Goal: Task Accomplishment & Management: Manage account settings

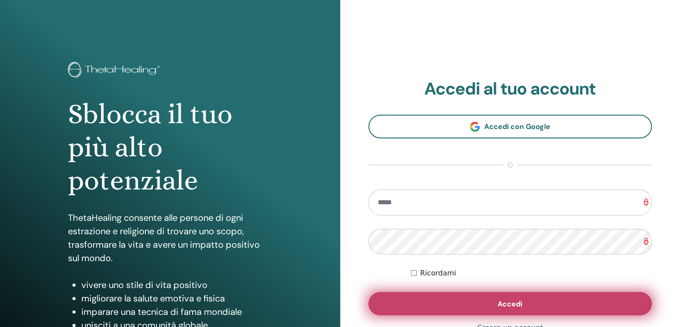
type input "**********"
click at [456, 305] on button "Accedi" at bounding box center [511, 303] width 284 height 23
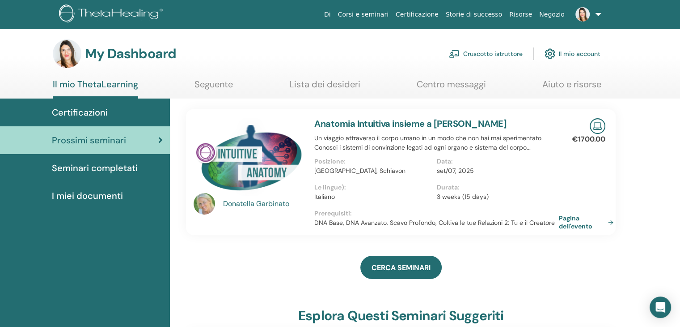
click at [478, 55] on link "Cruscotto istruttore" at bounding box center [486, 54] width 74 height 20
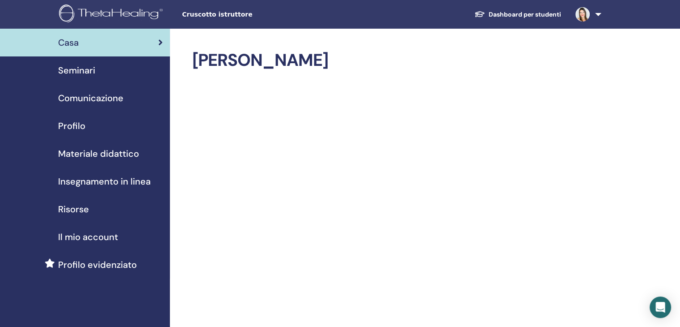
click at [80, 72] on span "Seminari" at bounding box center [76, 70] width 37 height 13
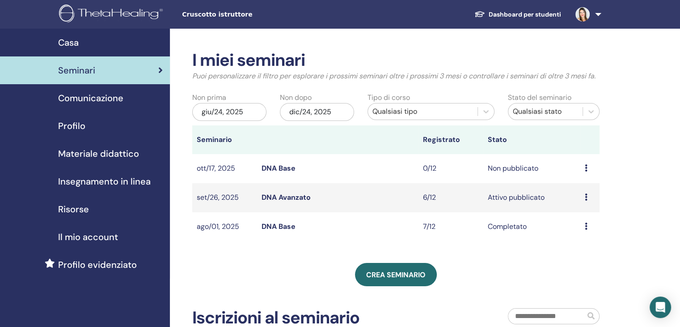
click at [514, 170] on td "Non pubblicato" at bounding box center [532, 168] width 97 height 29
click at [582, 199] on td "Anteprima Modificare Partecipanti Annulla" at bounding box center [590, 197] width 19 height 29
click at [585, 200] on icon at bounding box center [586, 196] width 3 height 7
click at [583, 207] on link "Anteprima" at bounding box center [579, 206] width 35 height 9
click at [583, 194] on td "Anteprima Modificare Partecipanti Annulla" at bounding box center [590, 197] width 19 height 29
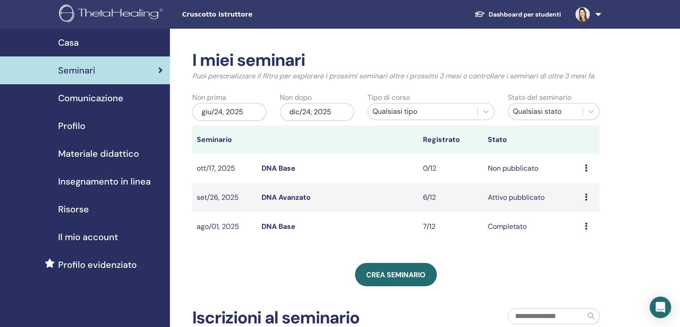
click at [588, 197] on div "Anteprima Modificare Partecipanti Annulla" at bounding box center [590, 197] width 10 height 11
click at [590, 229] on link "Partecipanti" at bounding box center [584, 230] width 40 height 9
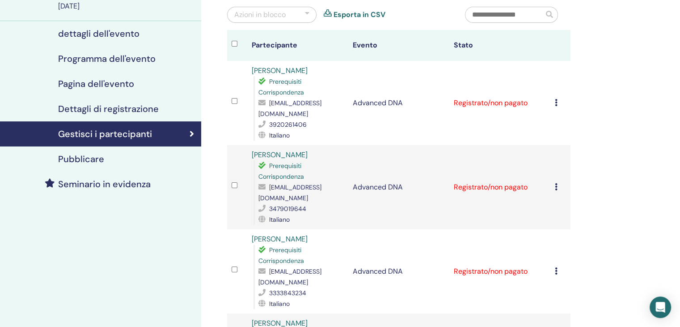
scroll to position [89, 0]
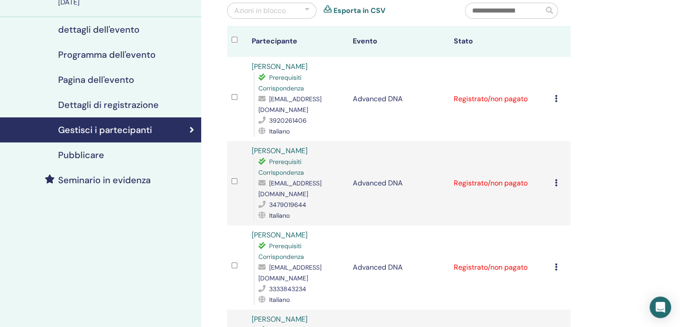
click at [553, 94] on td "[PERSON_NAME] registrazione Non autocertificare Contrassegna come pagato Contra…" at bounding box center [561, 99] width 20 height 84
click at [555, 95] on icon at bounding box center [556, 98] width 3 height 7
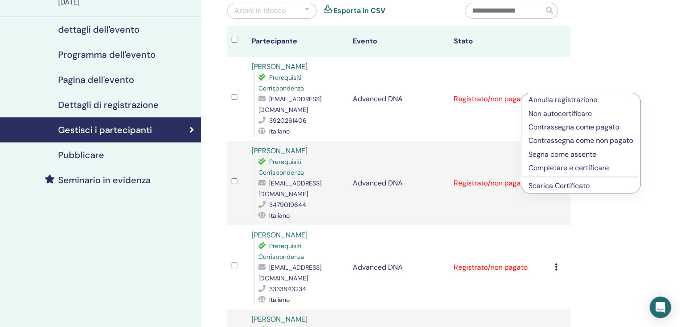
click at [578, 73] on div "Gestisci i partecipanti Azioni in blocco Esporta in CSV Partecipante Evento Sta…" at bounding box center [428, 330] width 454 height 783
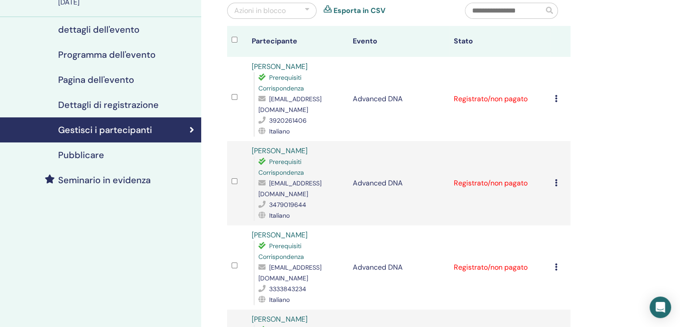
click at [556, 95] on icon at bounding box center [556, 98] width 3 height 7
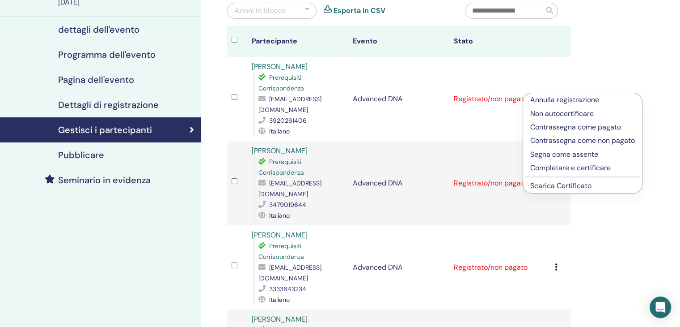
click at [552, 129] on p "Contrassegna come pagato" at bounding box center [583, 127] width 105 height 11
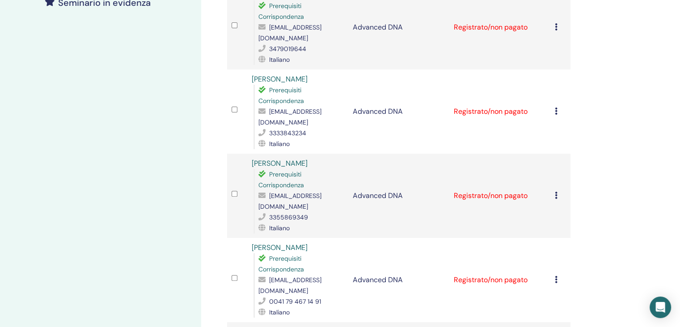
scroll to position [313, 0]
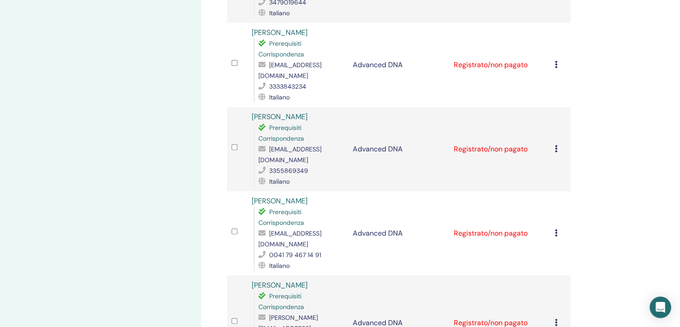
click at [555, 145] on icon at bounding box center [556, 148] width 3 height 7
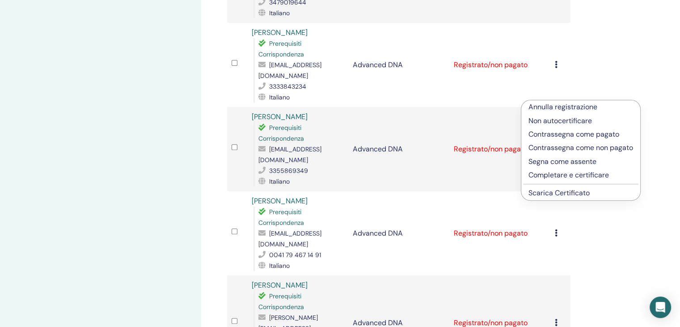
click at [556, 136] on p "Contrassegna come pagato" at bounding box center [581, 134] width 105 height 11
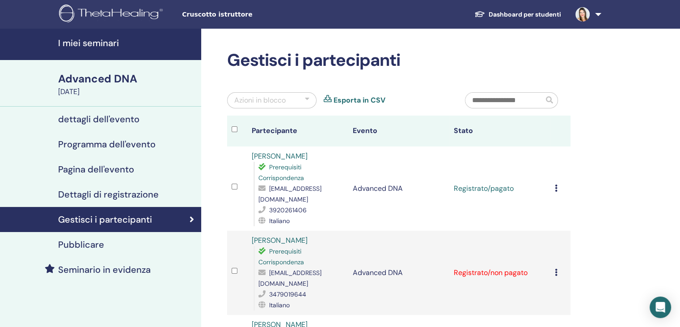
click at [553, 184] on td "[PERSON_NAME] registrazione Non autocertificare Contrassegna come pagato Contra…" at bounding box center [561, 188] width 20 height 84
click at [556, 184] on icon at bounding box center [556, 187] width 3 height 7
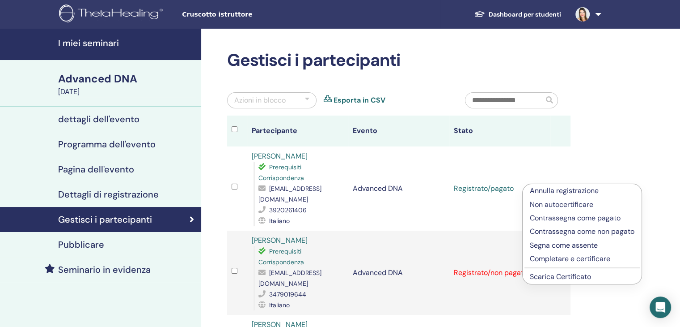
click at [552, 277] on link "Scarica Certificato" at bounding box center [560, 276] width 61 height 9
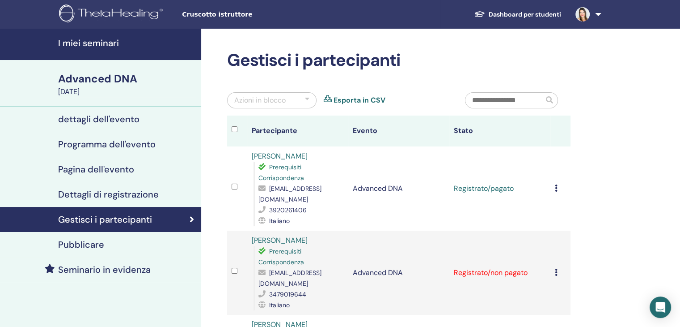
click at [312, 97] on div "Azioni in blocco" at bounding box center [271, 100] width 89 height 16
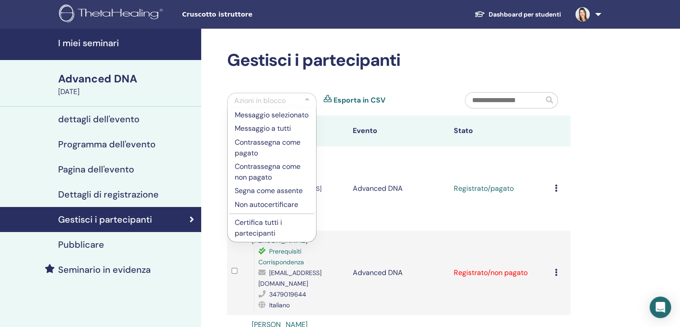
click at [269, 230] on p "Certifica tutti i partecipanti" at bounding box center [272, 227] width 74 height 21
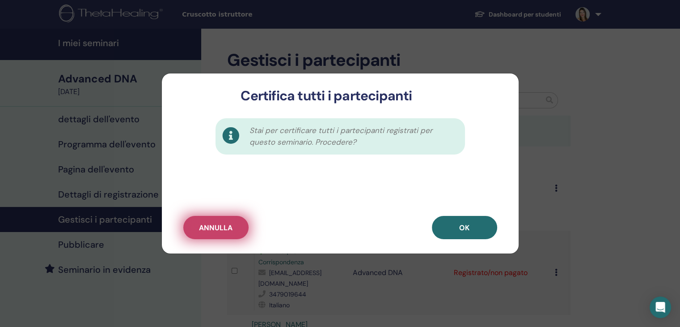
click at [238, 221] on button "Annulla" at bounding box center [215, 227] width 65 height 23
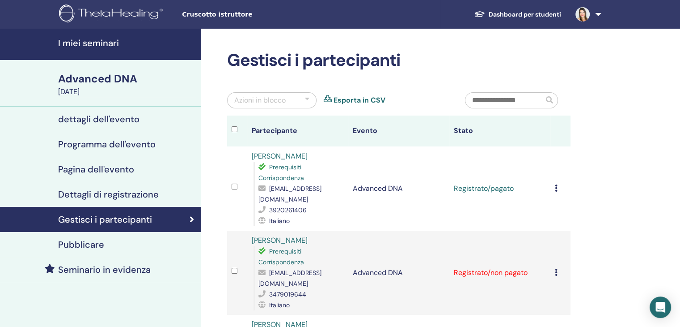
click at [310, 98] on div "Azioni in blocco" at bounding box center [271, 100] width 89 height 16
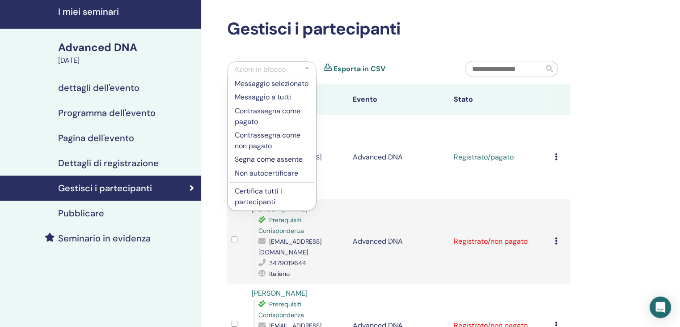
scroll to position [45, 0]
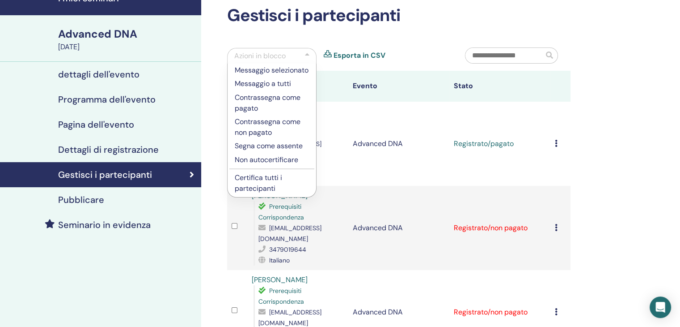
click at [556, 224] on icon at bounding box center [556, 227] width 3 height 7
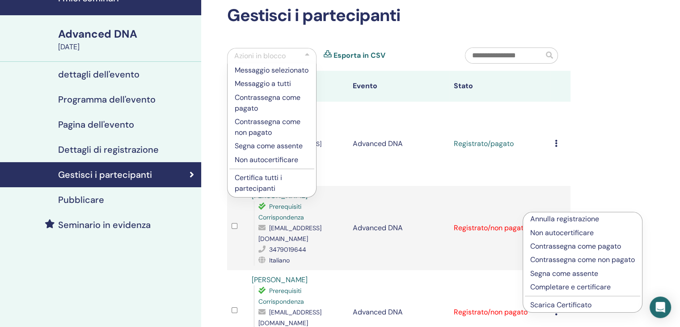
click at [563, 247] on p "Contrassegna come pagato" at bounding box center [583, 246] width 105 height 11
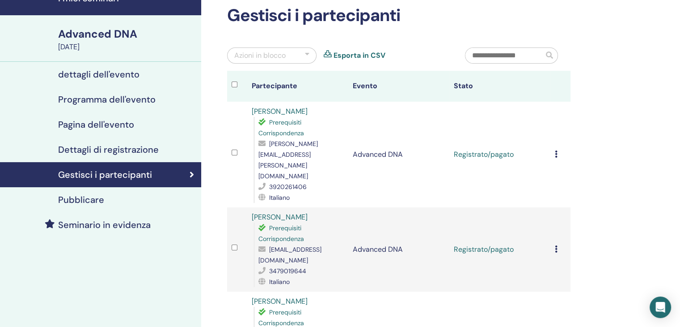
scroll to position [134, 0]
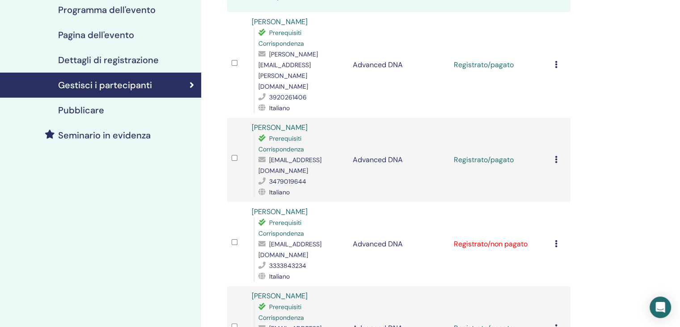
click at [557, 156] on icon at bounding box center [556, 159] width 3 height 7
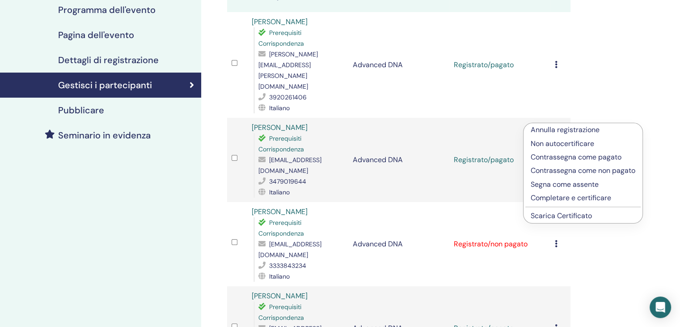
click at [559, 172] on p "Contrassegna come non pagato" at bounding box center [583, 170] width 105 height 11
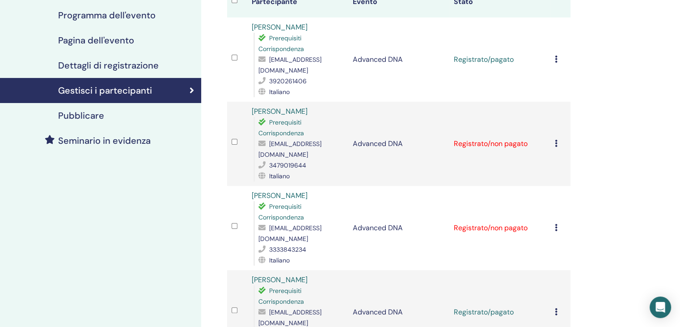
scroll to position [134, 0]
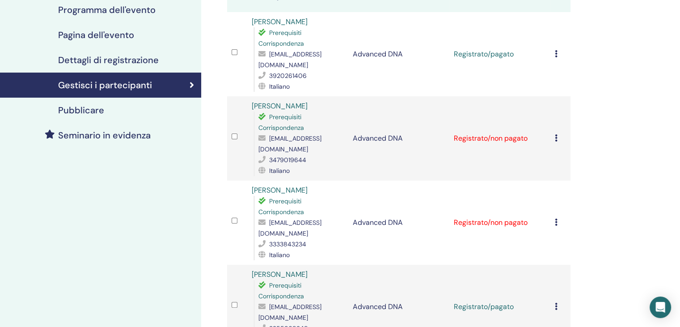
click at [555, 134] on icon at bounding box center [556, 137] width 3 height 7
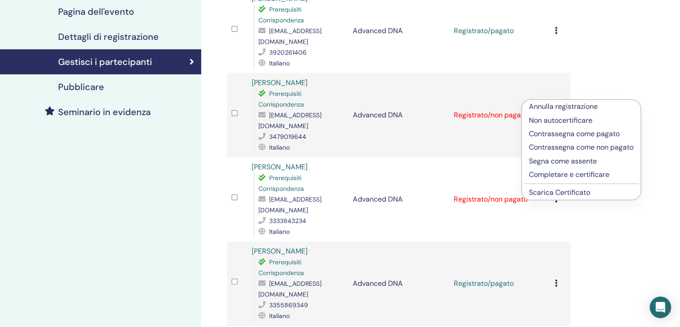
scroll to position [179, 0]
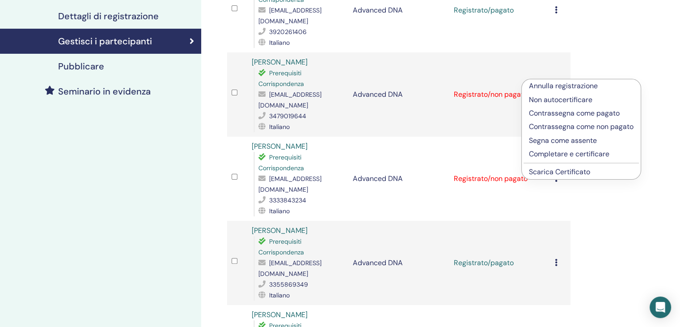
click at [556, 221] on td "[PERSON_NAME] registrazione Non autocertificare Contrassegna come pagato Contra…" at bounding box center [561, 263] width 20 height 84
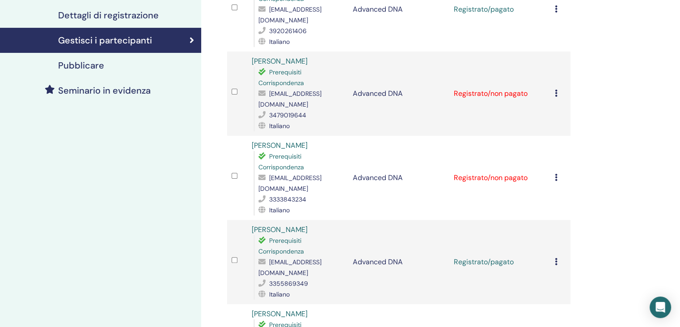
click at [556, 89] on icon at bounding box center [556, 92] width 3 height 7
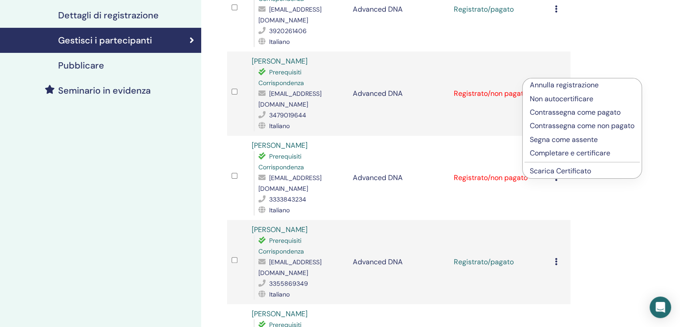
click at [556, 169] on link "Scarica Certificato" at bounding box center [560, 170] width 61 height 9
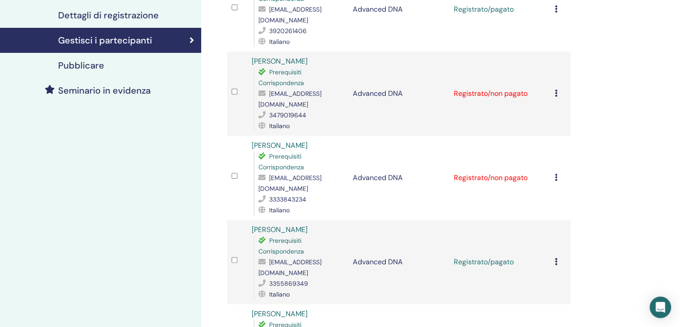
scroll to position [224, 0]
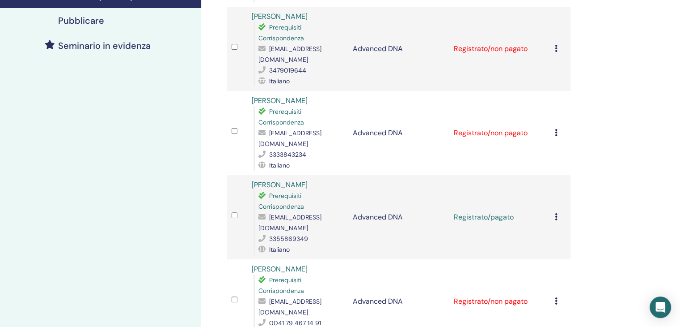
click at [554, 113] on td "Annulla registrazione Non autocertificare Contrassegna come pagato Contrassegna…" at bounding box center [561, 133] width 20 height 84
click at [555, 129] on icon at bounding box center [556, 132] width 3 height 7
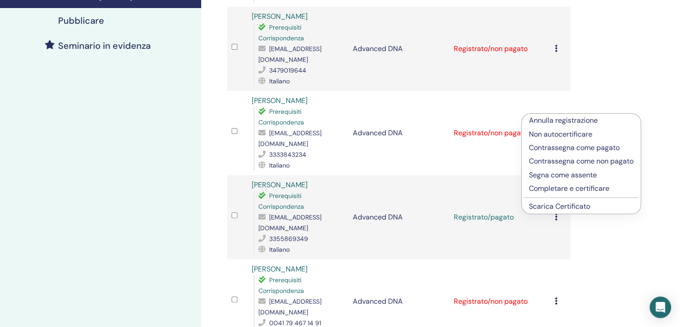
click at [563, 206] on link "Scarica Certificato" at bounding box center [559, 205] width 61 height 9
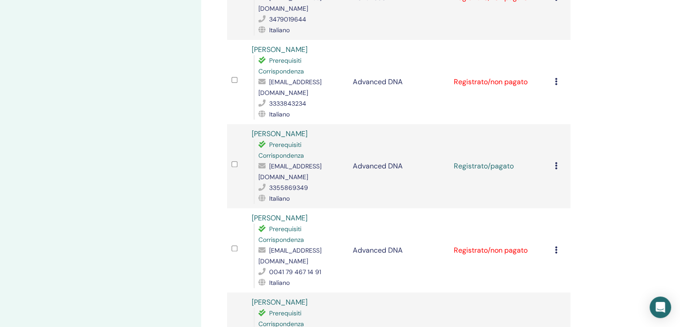
scroll to position [313, 0]
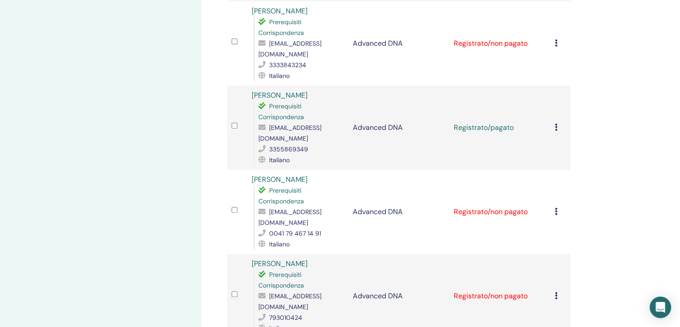
click at [555, 123] on icon at bounding box center [556, 126] width 3 height 7
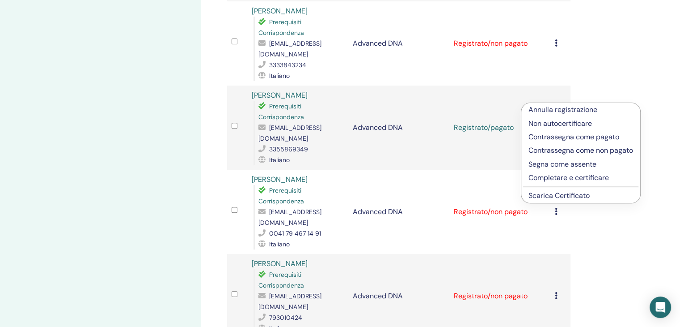
click at [553, 195] on link "Scarica Certificato" at bounding box center [559, 195] width 61 height 9
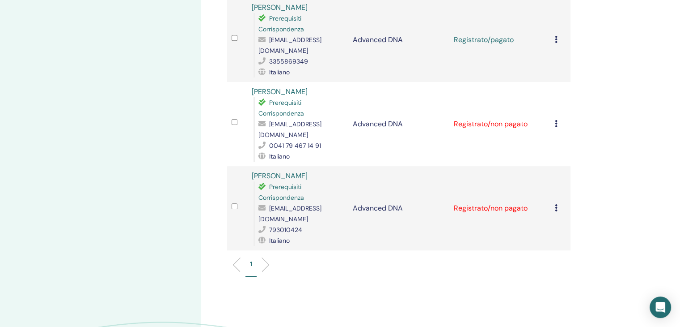
scroll to position [403, 0]
click at [554, 86] on td "Annulla registrazione Non autocertificare Contrassegna come pagato Contrassegna…" at bounding box center [561, 122] width 20 height 84
click at [557, 118] on icon at bounding box center [556, 121] width 3 height 7
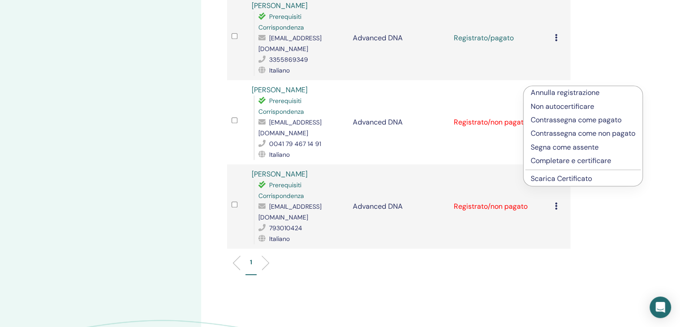
click at [555, 177] on link "Scarica Certificato" at bounding box center [561, 178] width 61 height 9
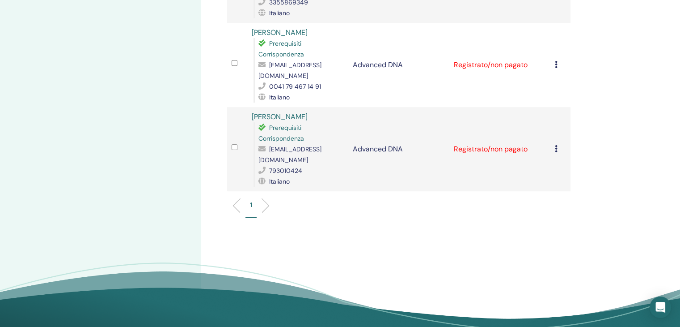
scroll to position [492, 0]
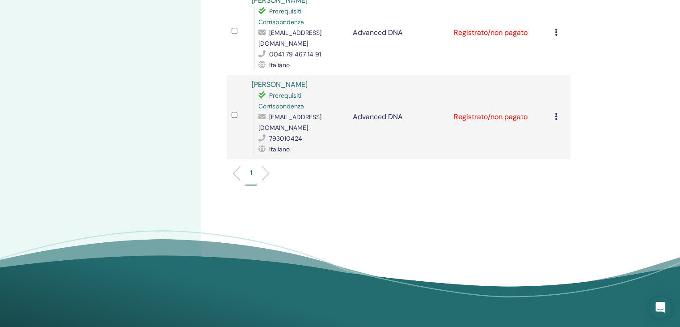
click at [554, 76] on td "Annulla registrazione Non autocertificare Contrassegna come pagato Contrassegna…" at bounding box center [561, 117] width 20 height 84
click at [556, 113] on icon at bounding box center [556, 116] width 3 height 7
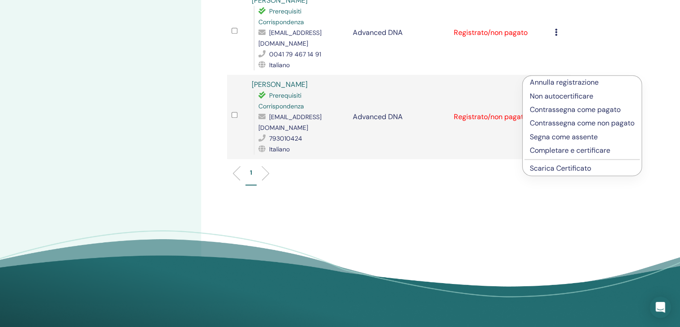
click at [562, 171] on link "Scarica Certificato" at bounding box center [560, 167] width 61 height 9
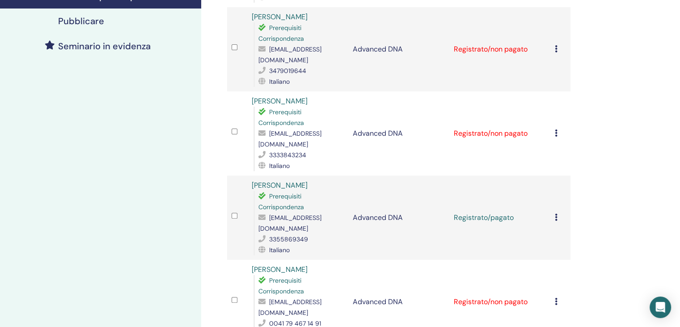
scroll to position [224, 0]
